Goal: Task Accomplishment & Management: Use online tool/utility

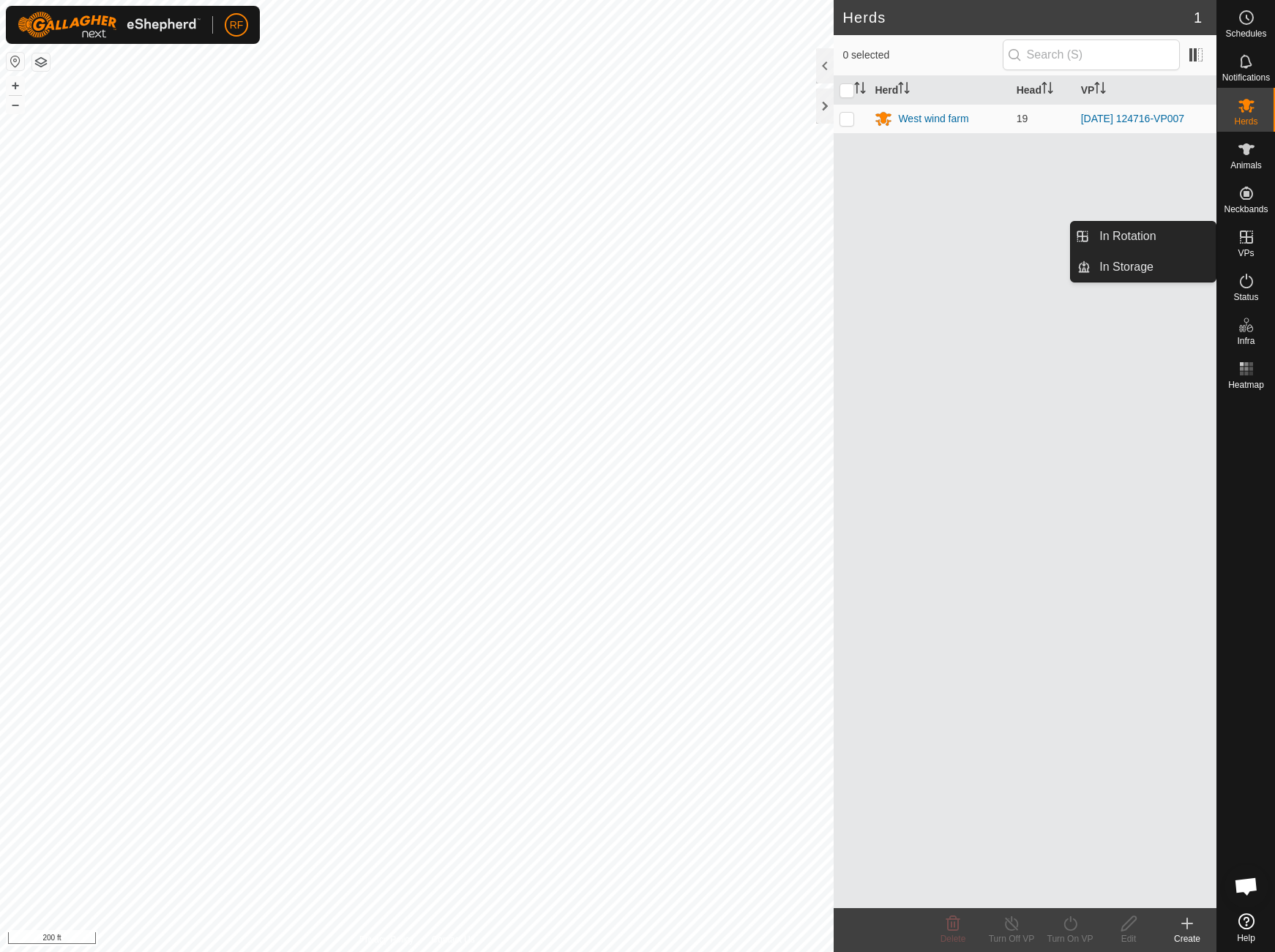
click at [1247, 242] on icon at bounding box center [1246, 237] width 13 height 13
click at [1128, 232] on link "In Rotation" at bounding box center [1153, 236] width 125 height 29
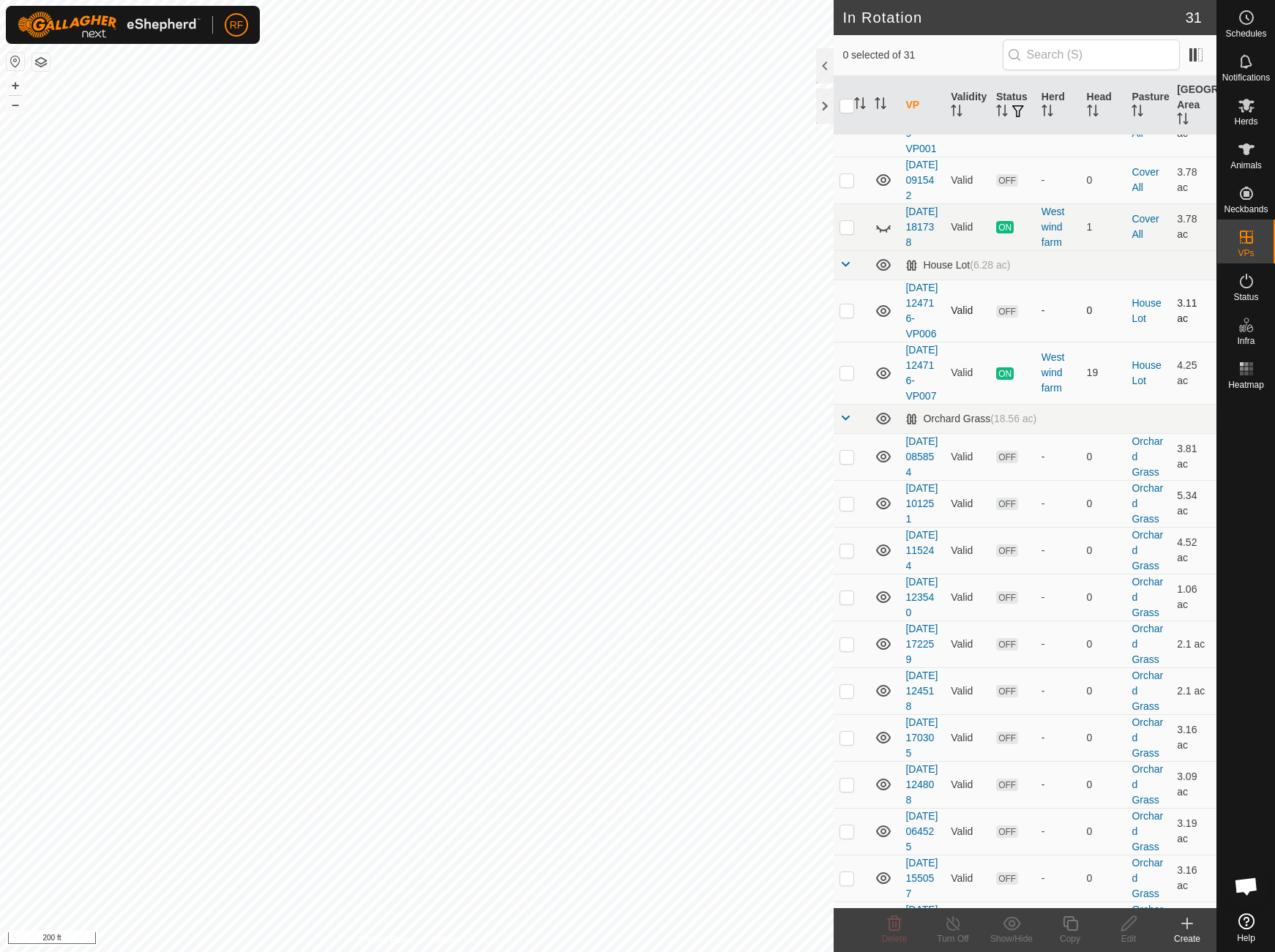
scroll to position [381, 0]
click at [881, 234] on icon at bounding box center [883, 225] width 18 height 18
click at [850, 231] on p-checkbox at bounding box center [847, 224] width 15 height 12
checkbox input "true"
click at [954, 924] on line at bounding box center [952, 923] width 12 height 12
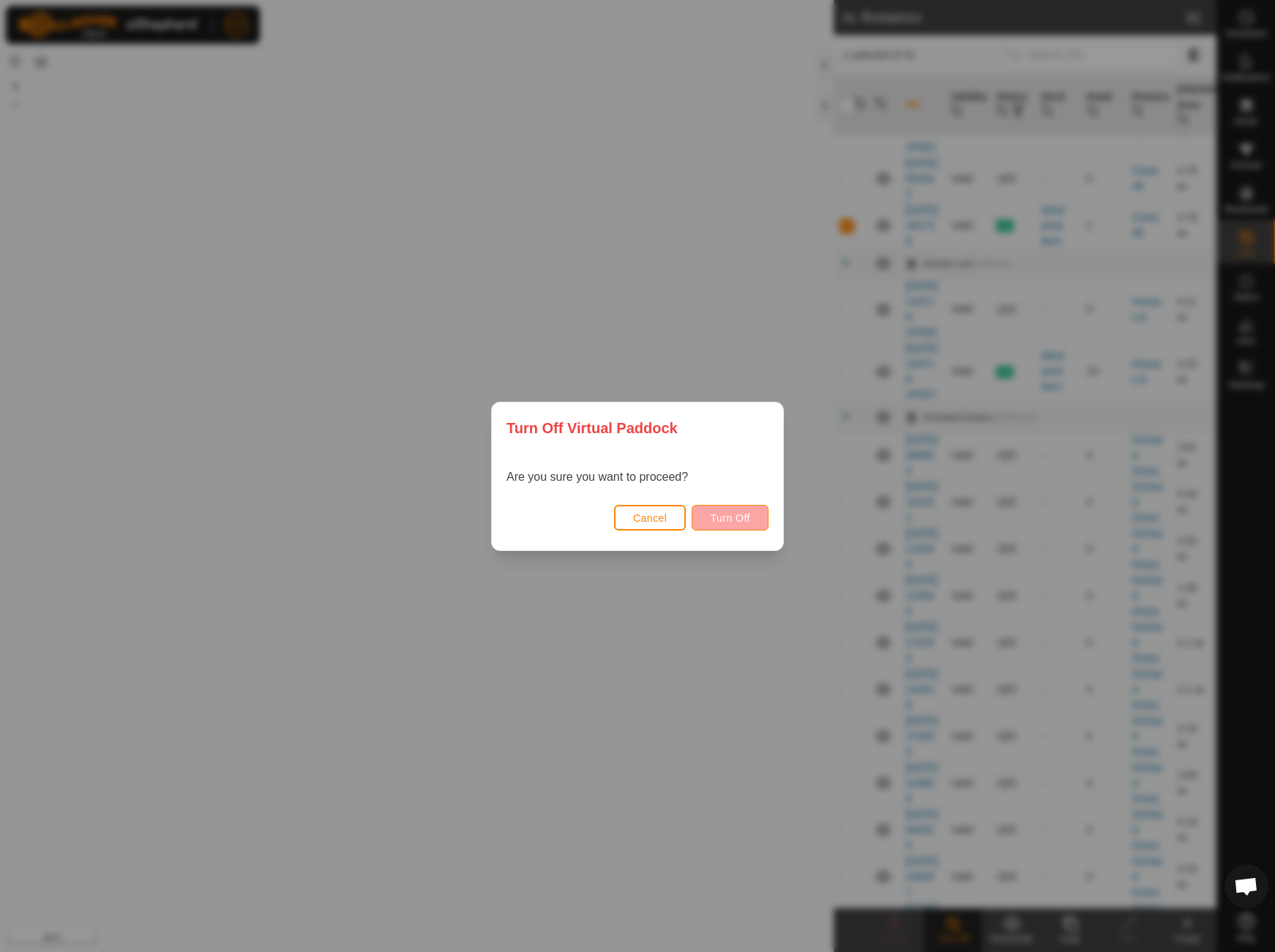
click at [738, 522] on span "Turn Off" at bounding box center [730, 518] width 40 height 12
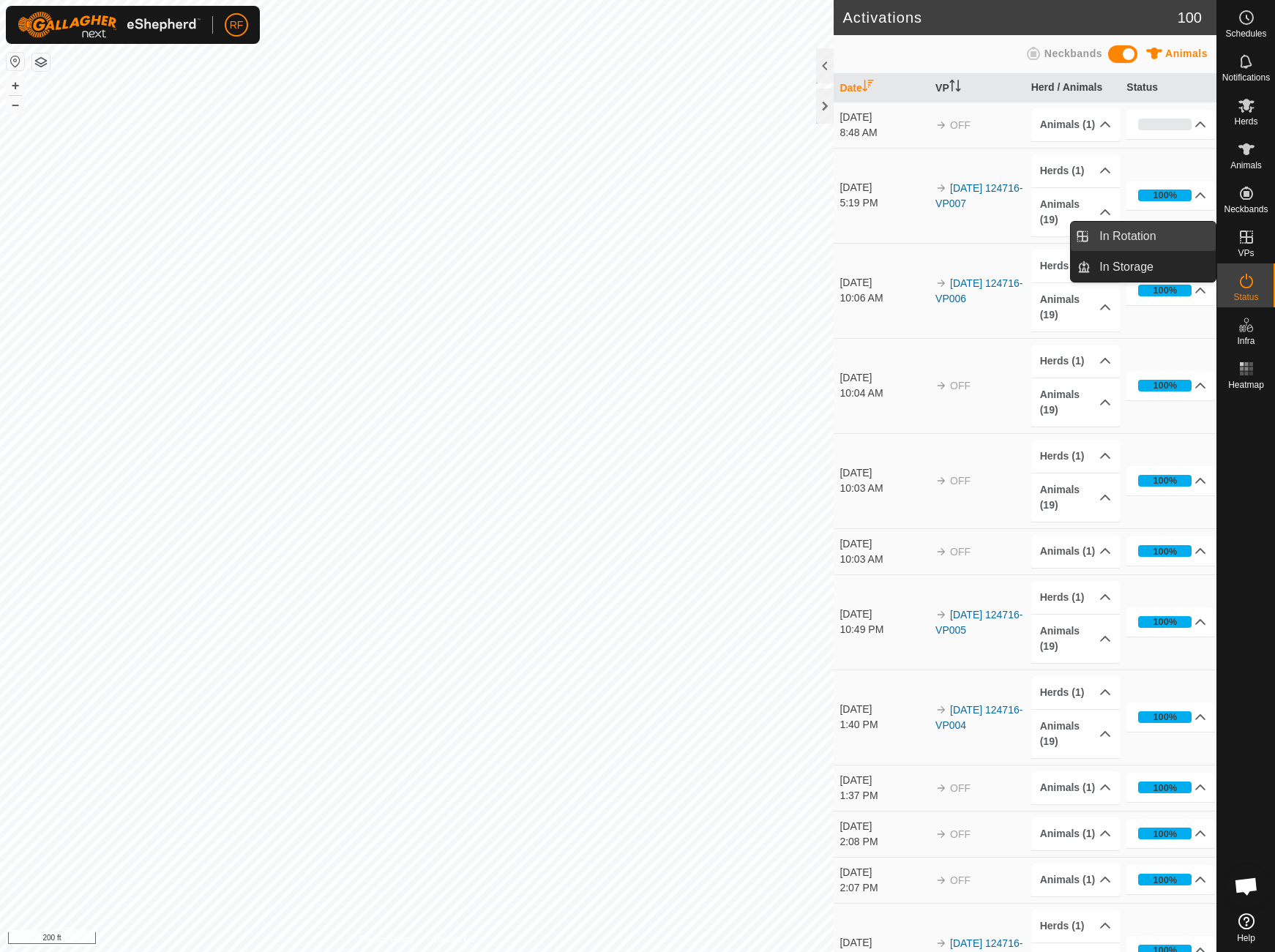
drag, startPoint x: 1199, startPoint y: 243, endPoint x: 1153, endPoint y: 240, distance: 46.1
click at [1153, 240] on link "In Rotation" at bounding box center [1153, 236] width 125 height 29
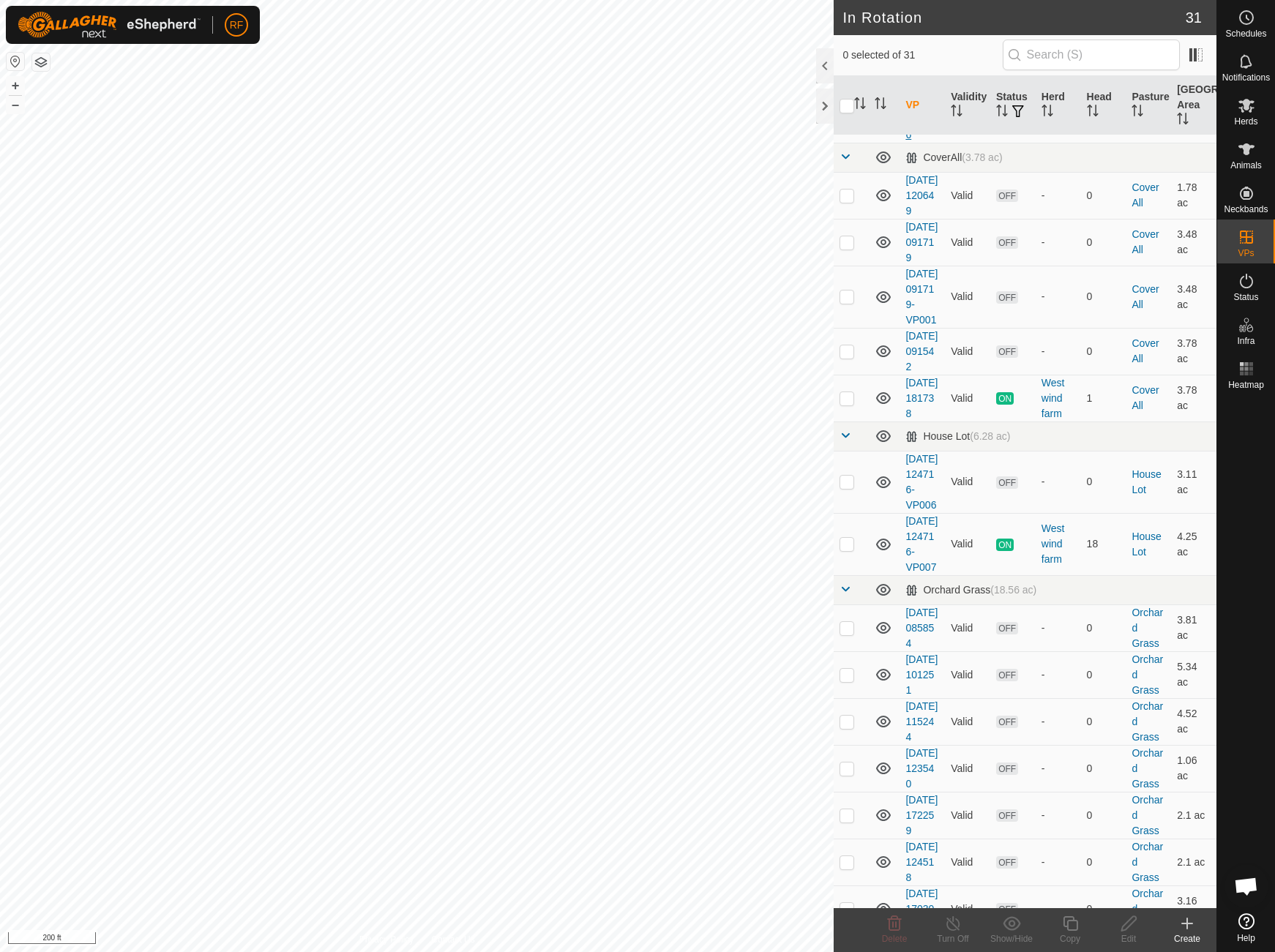
scroll to position [212, 0]
click at [847, 545] on p-checkbox at bounding box center [847, 539] width 15 height 12
checkbox input "true"
click at [1074, 923] on icon at bounding box center [1070, 923] width 19 height 18
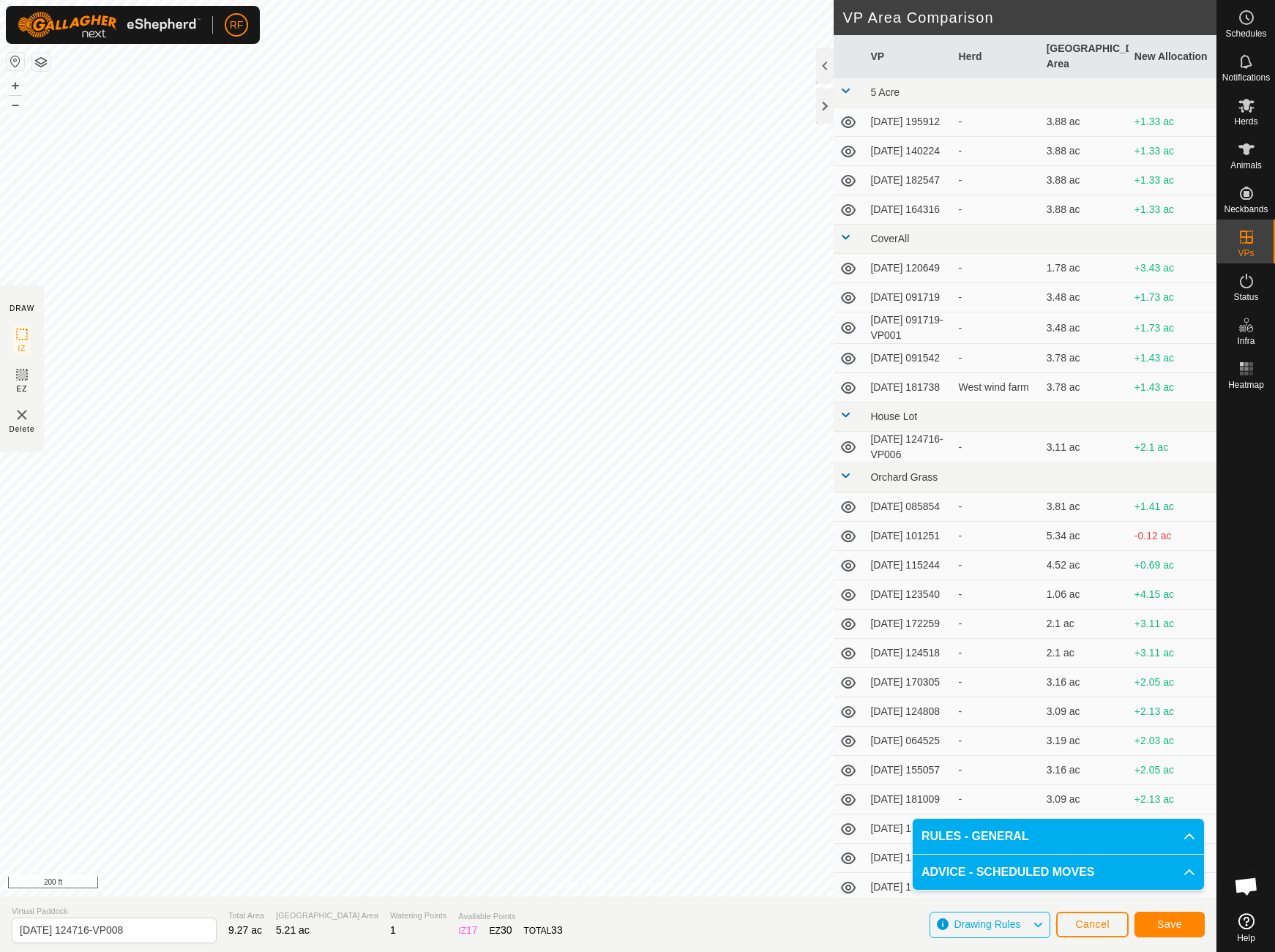
click at [1170, 923] on span "Save" at bounding box center [1169, 923] width 25 height 12
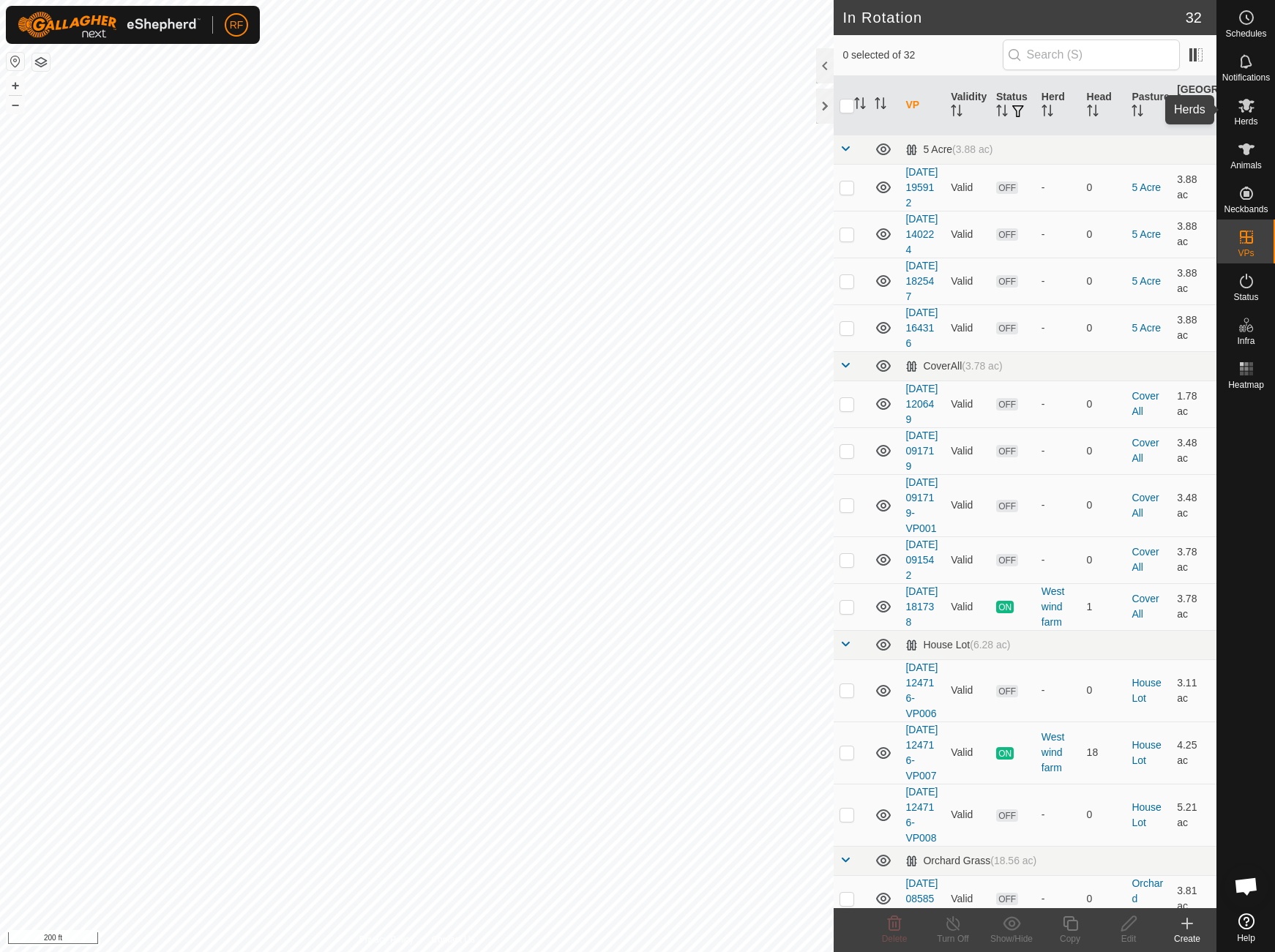
click at [1248, 110] on icon at bounding box center [1246, 105] width 18 height 18
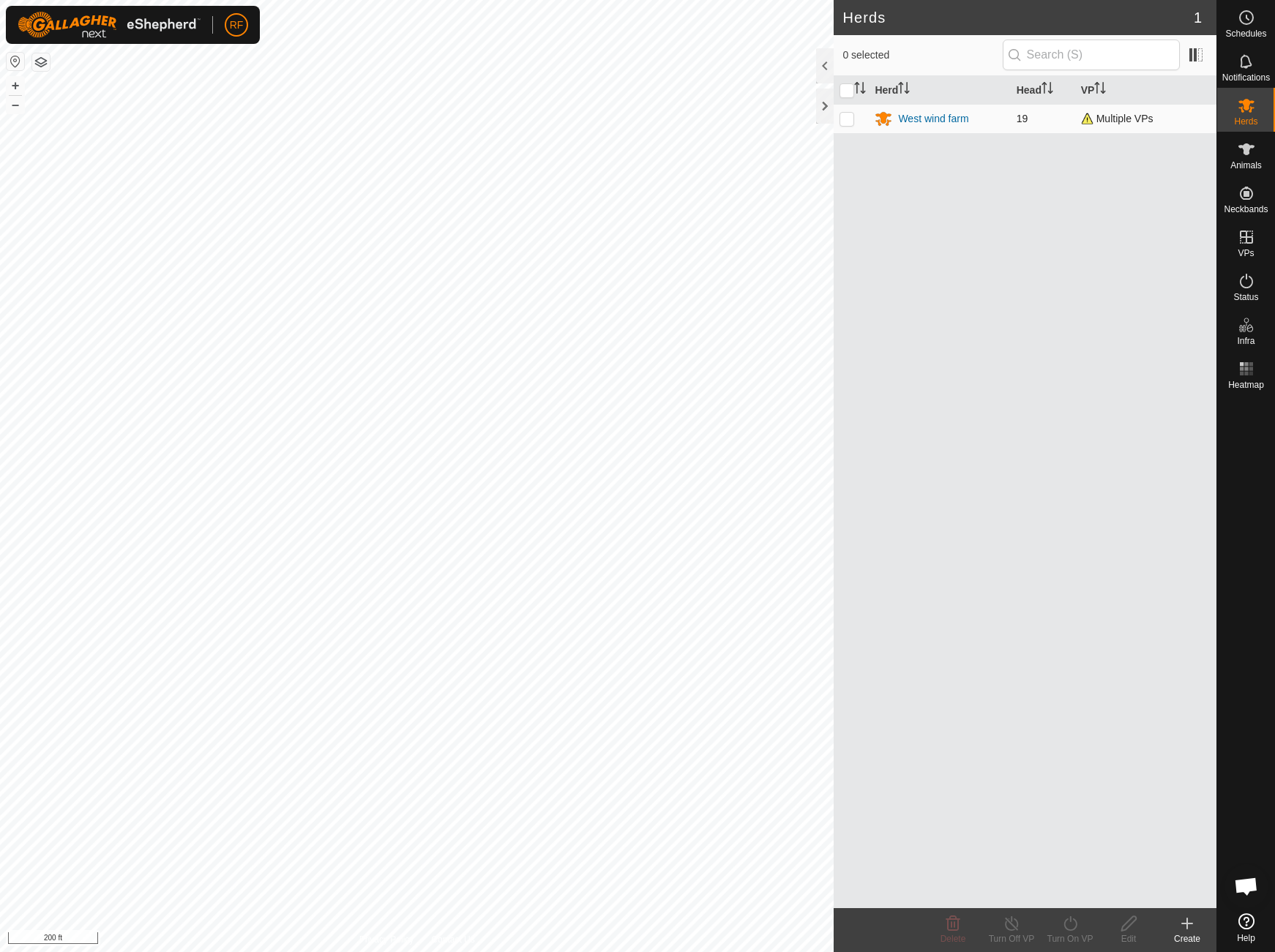
click at [840, 113] on p-checkbox at bounding box center [847, 118] width 15 height 12
checkbox input "true"
click at [1067, 926] on icon at bounding box center [1070, 923] width 19 height 18
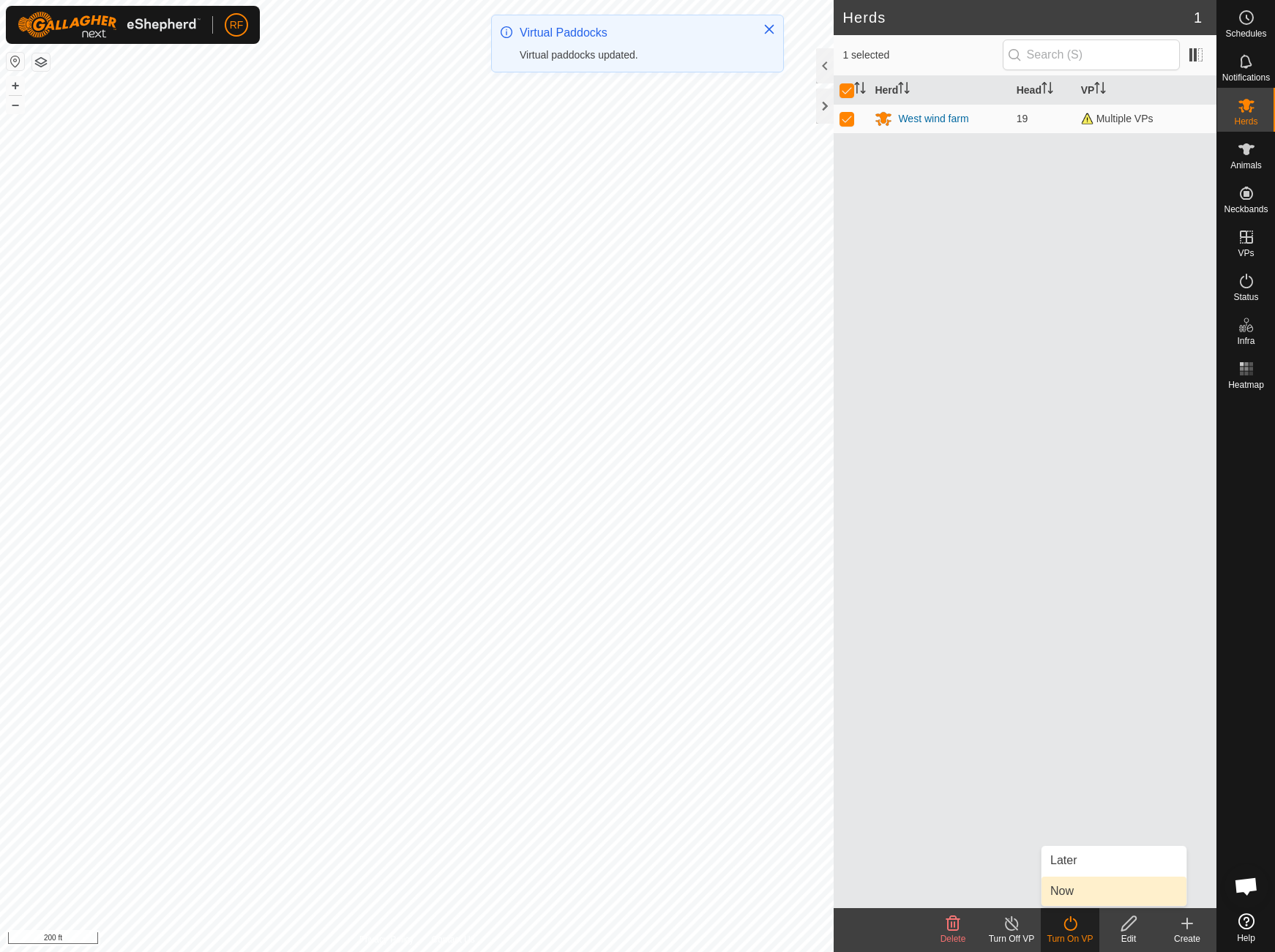
click at [1067, 895] on link "Now" at bounding box center [1114, 891] width 145 height 29
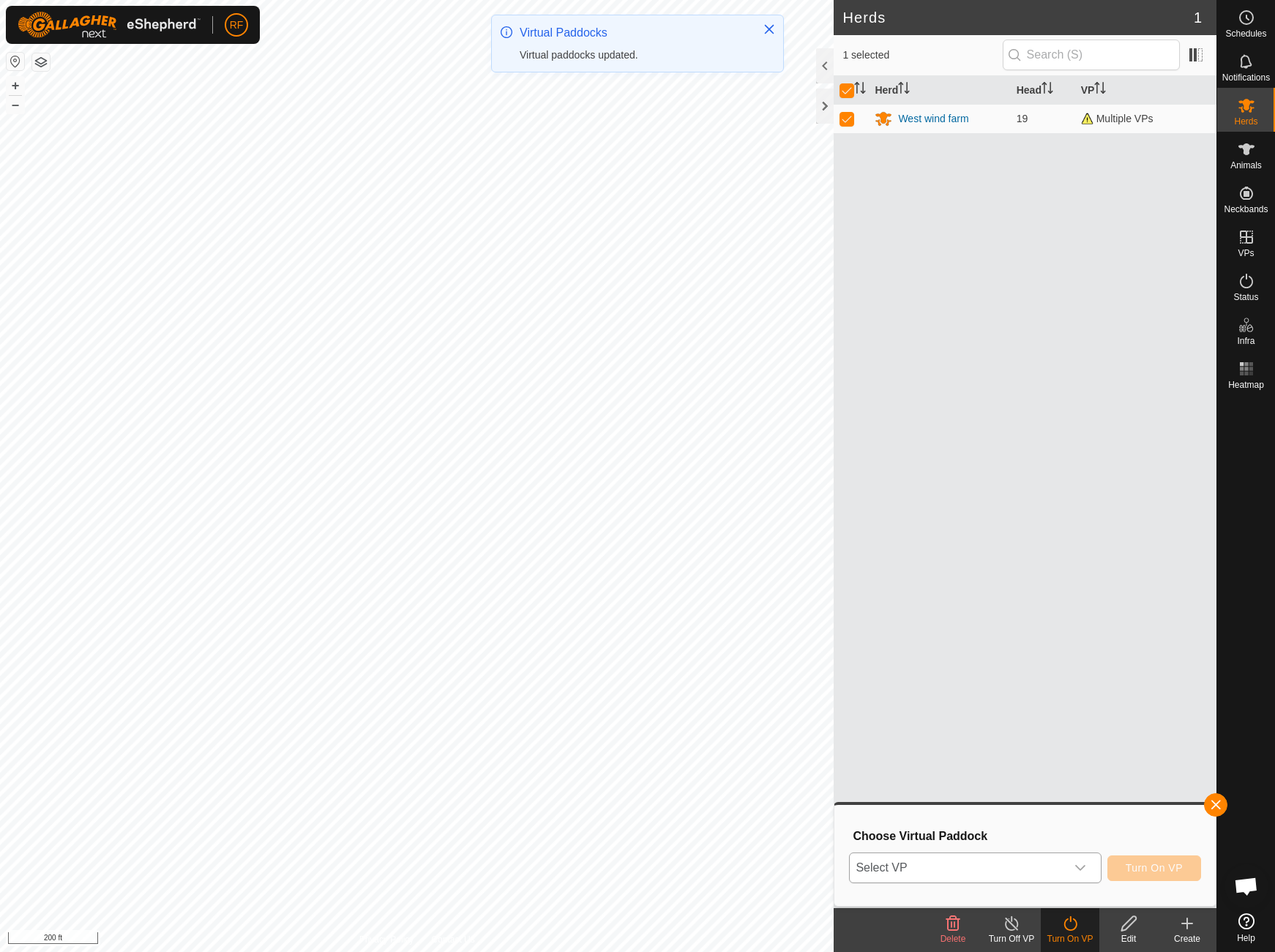
click at [1052, 869] on span "Select VP" at bounding box center [957, 868] width 215 height 29
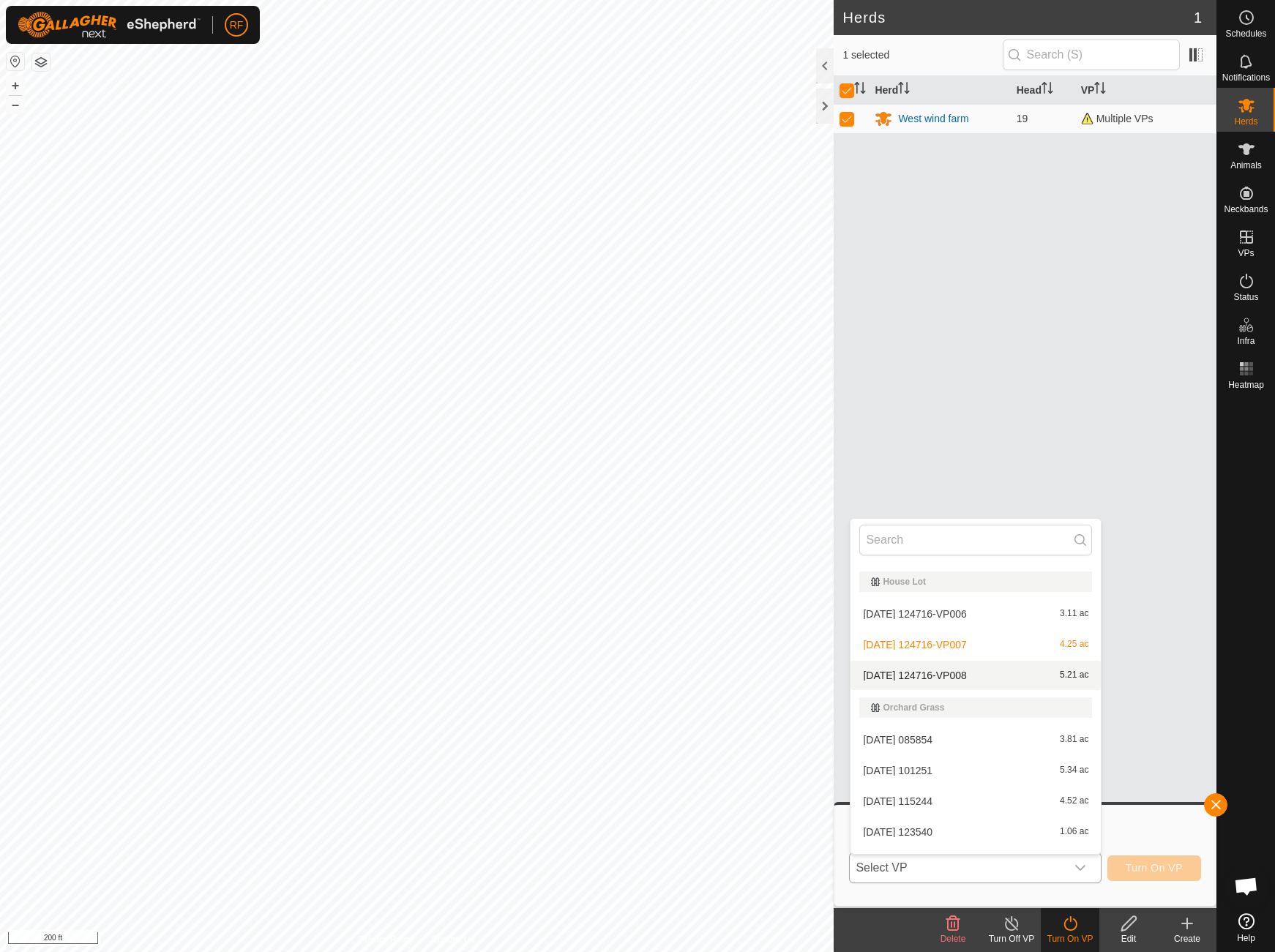
scroll to position [346, 0]
click at [955, 673] on li "[DATE] 124716-VP008 5.21 ac" at bounding box center [976, 670] width 250 height 29
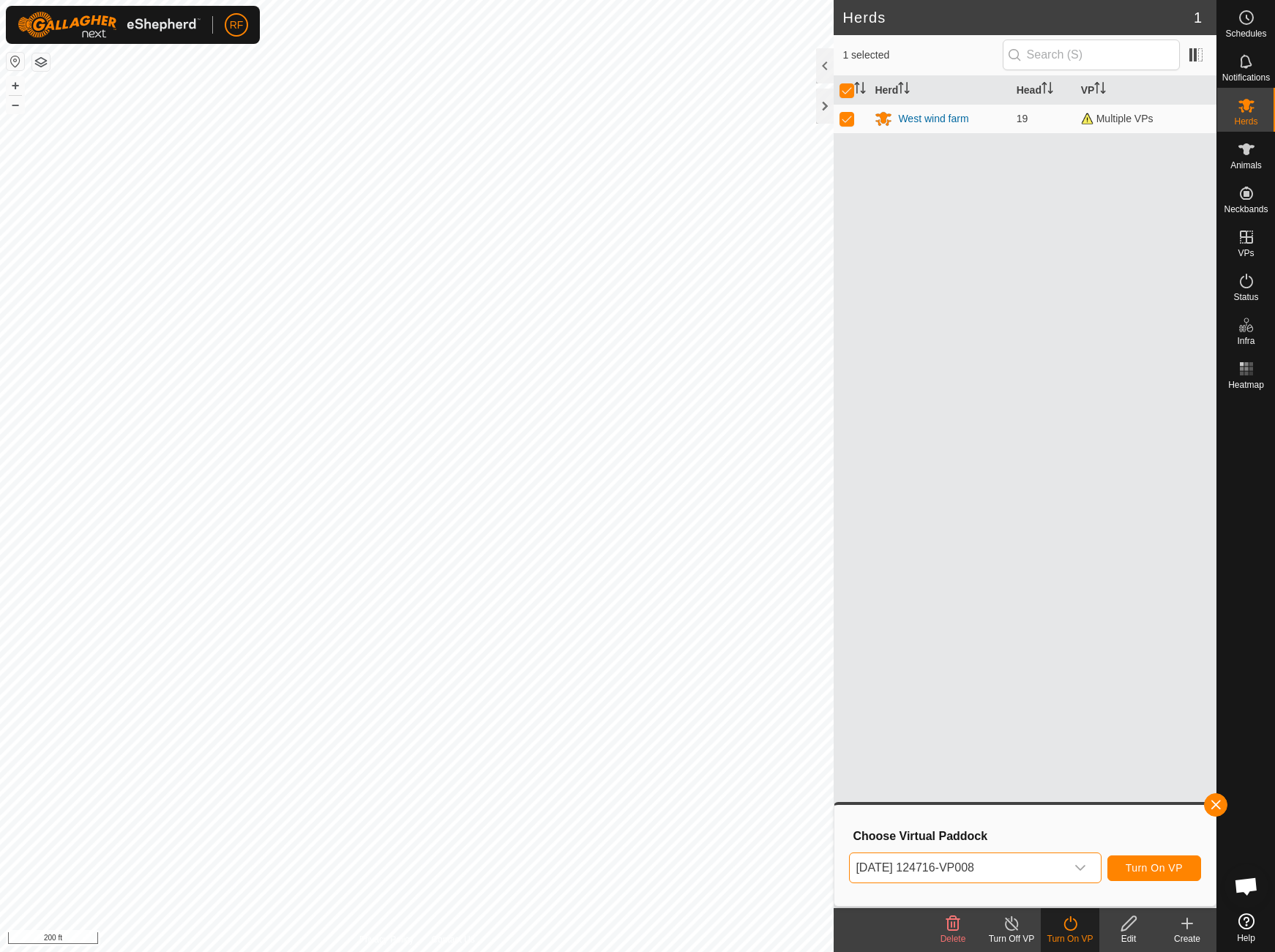
click at [1175, 870] on span "Turn On VP" at bounding box center [1154, 867] width 57 height 12
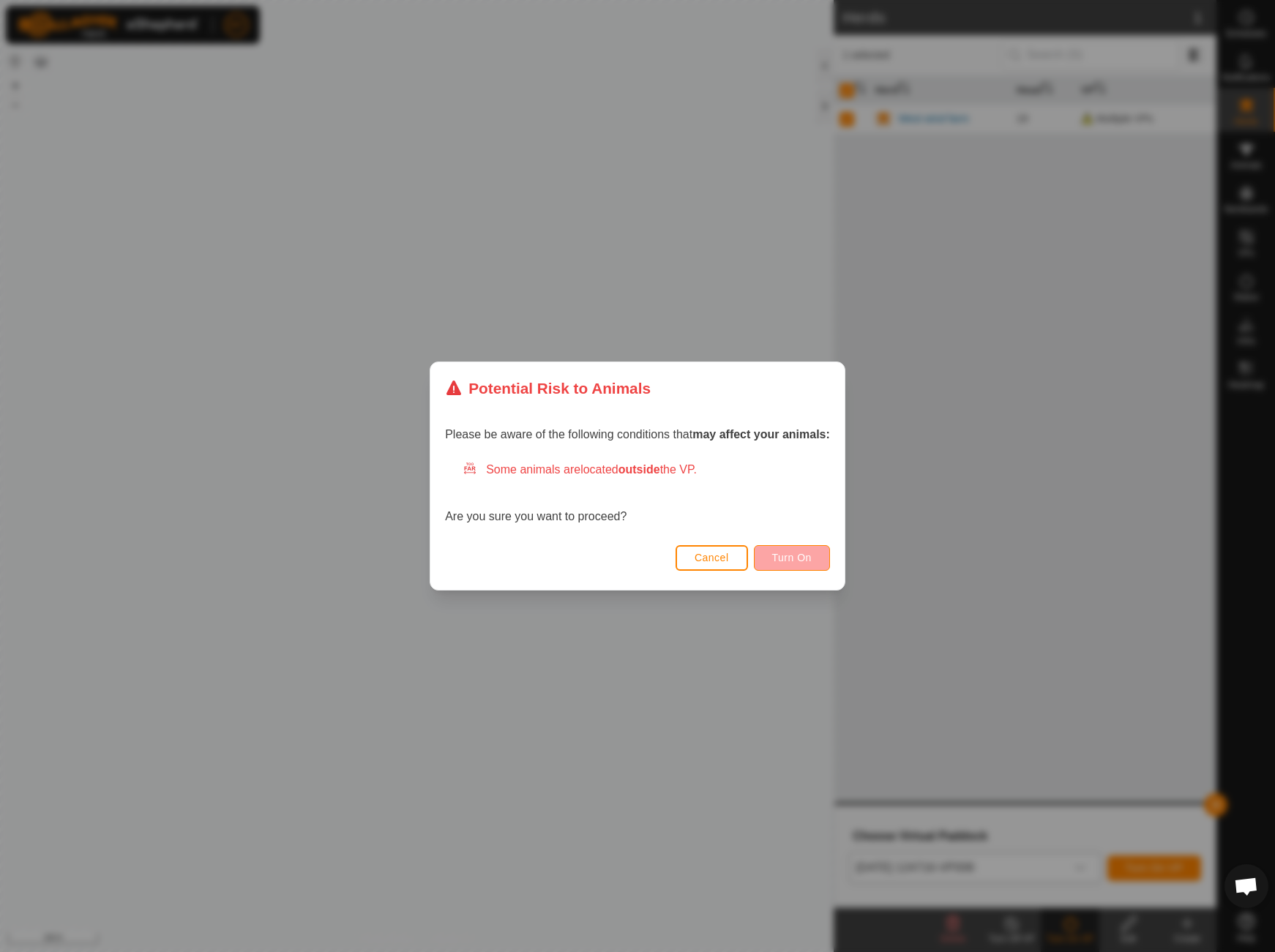
click at [803, 553] on span "Turn On" at bounding box center [791, 557] width 39 height 12
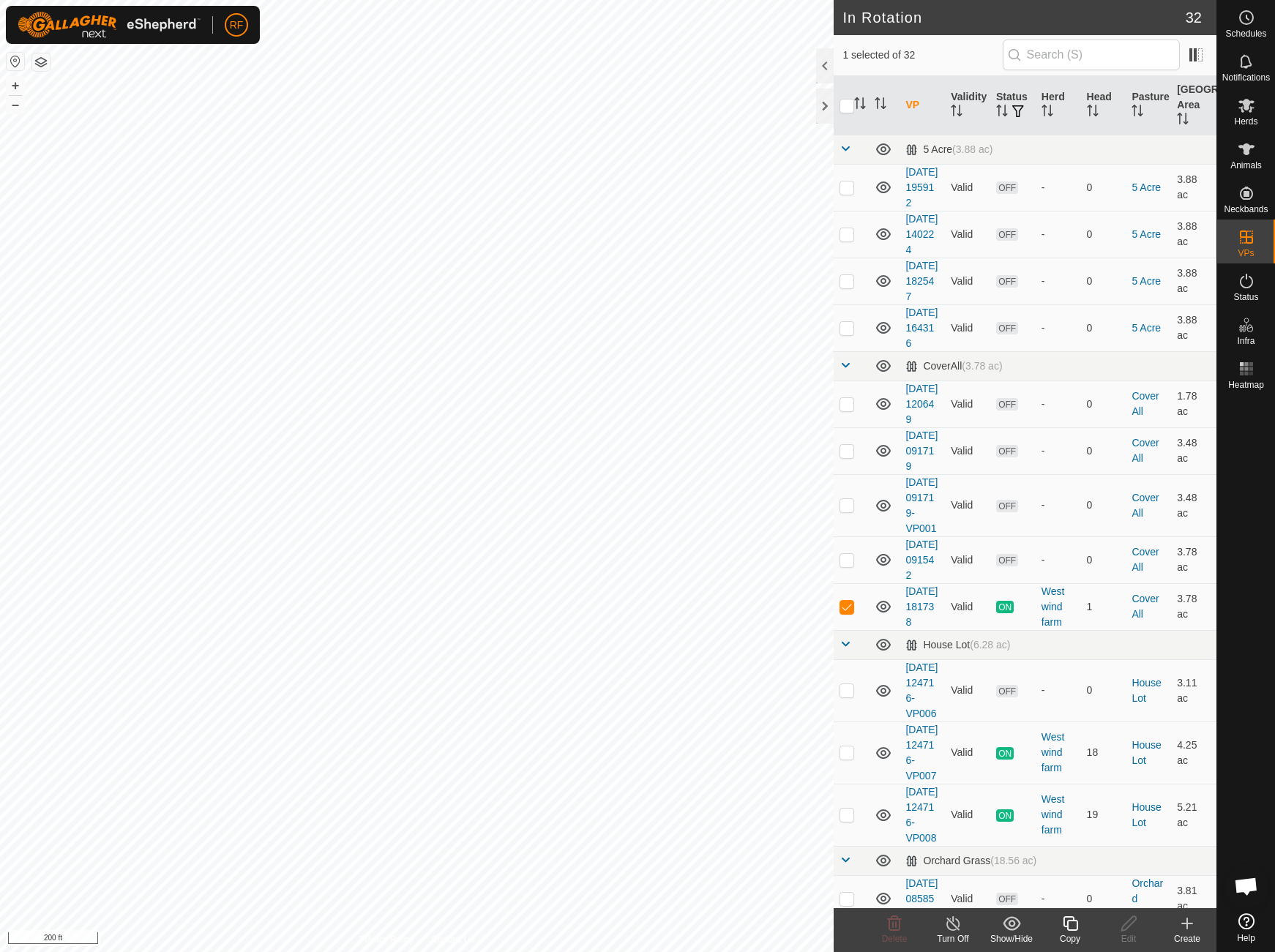
click at [953, 926] on icon at bounding box center [953, 923] width 19 height 18
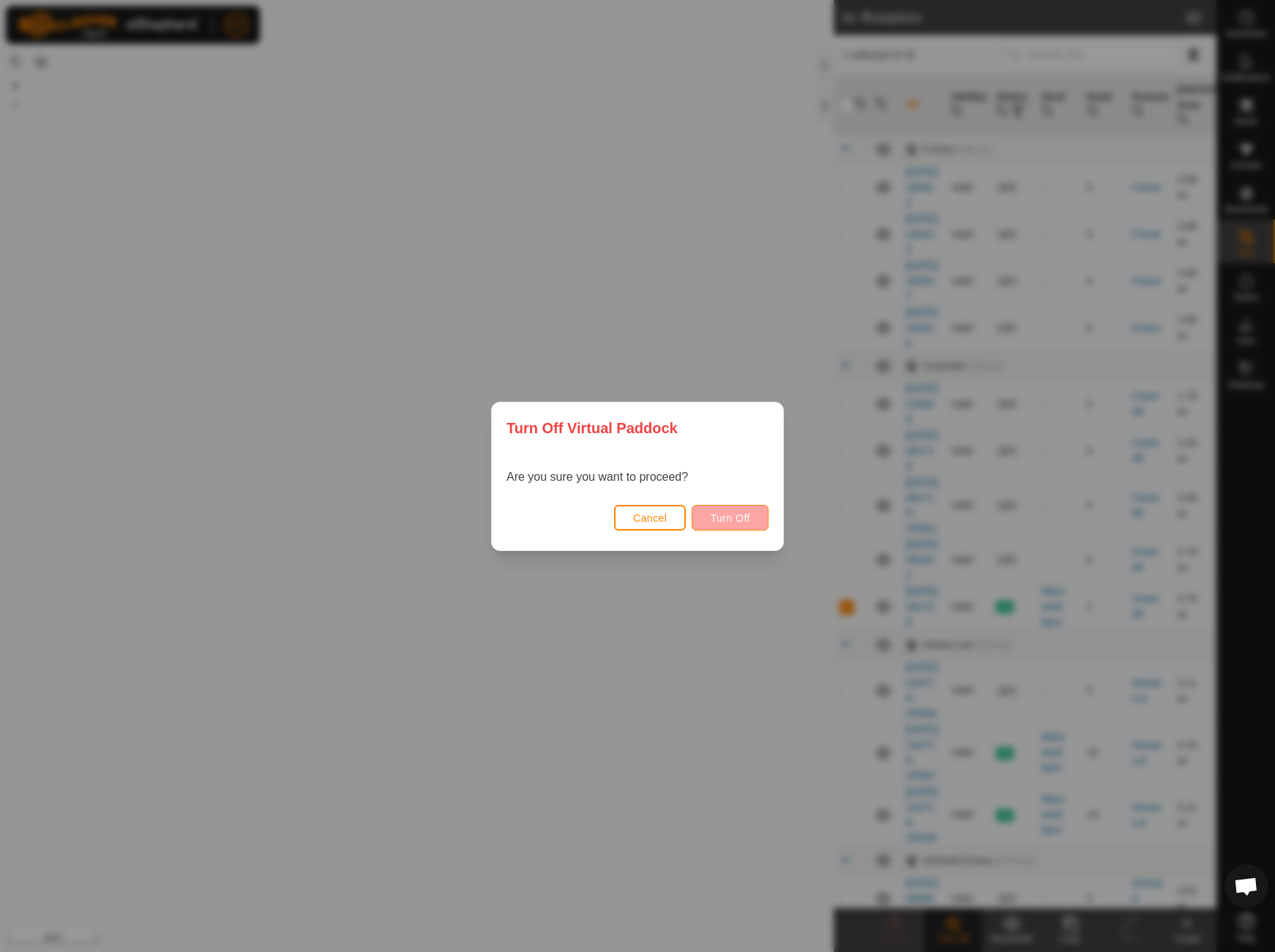
click at [746, 525] on button "Turn Off" at bounding box center [730, 517] width 77 height 25
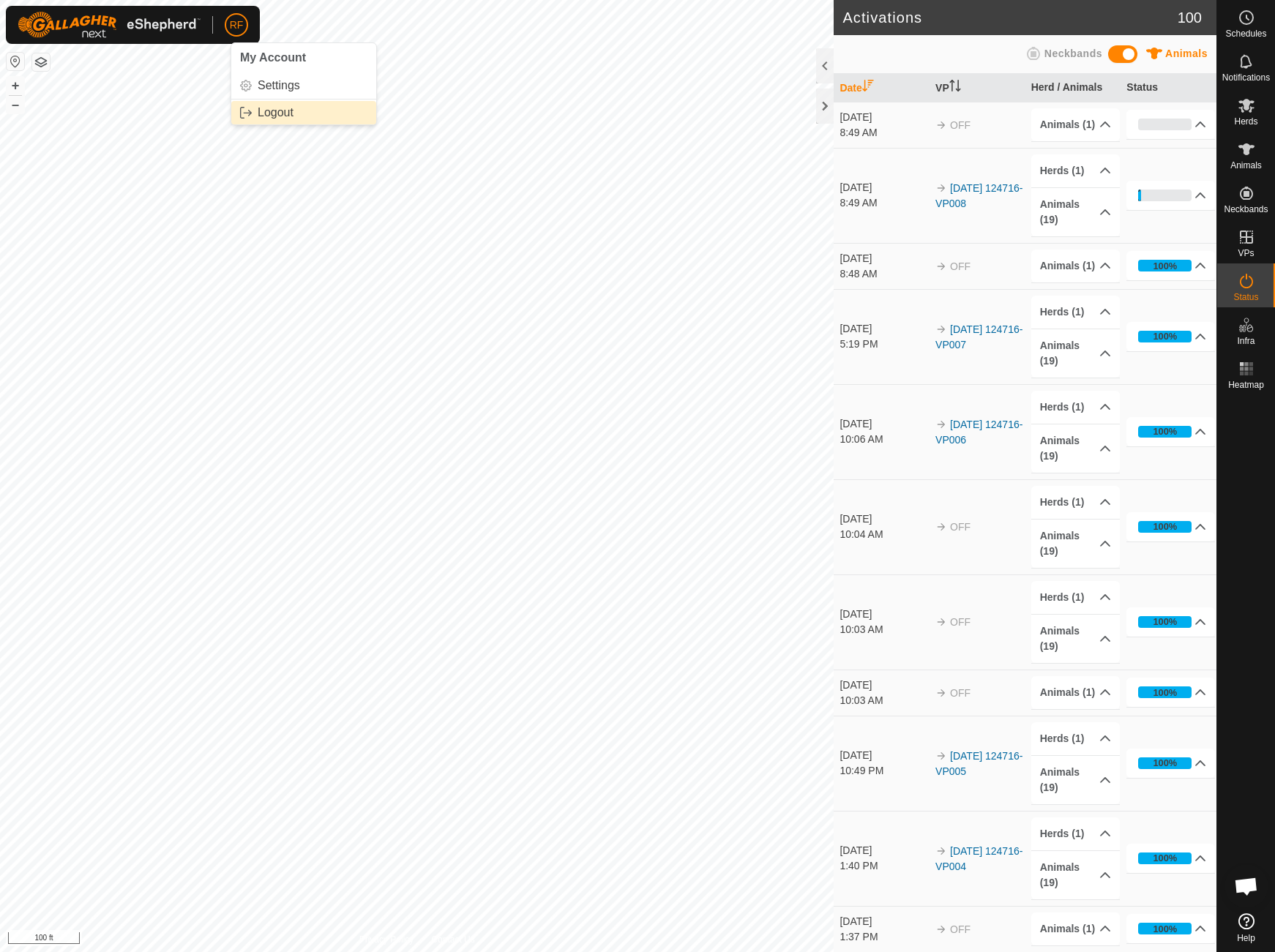
click at [262, 114] on link "Logout" at bounding box center [304, 113] width 145 height 23
